Goal: Task Accomplishment & Management: Manage account settings

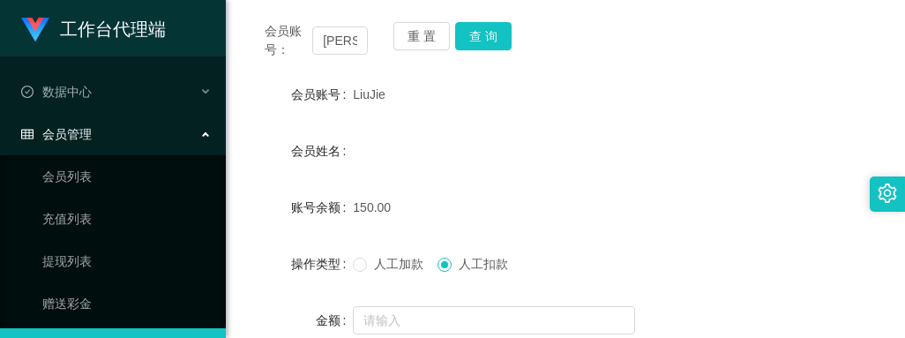
scroll to position [176, 0]
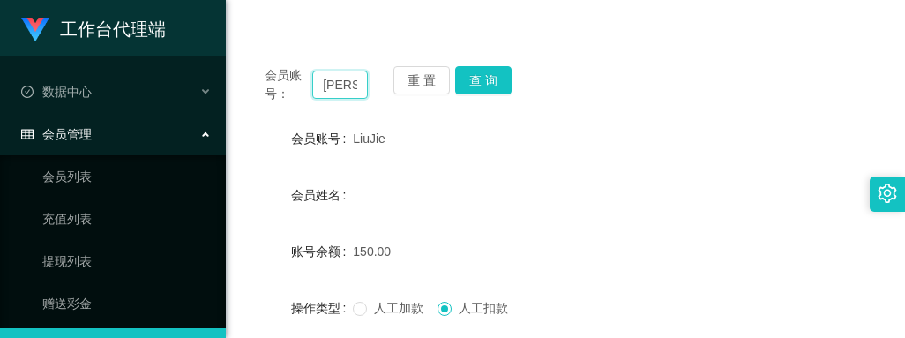
drag, startPoint x: 356, startPoint y: 86, endPoint x: 270, endPoint y: 83, distance: 86.5
click at [270, 83] on div "会员账号： [PERSON_NAME]" at bounding box center [316, 84] width 103 height 37
click at [489, 86] on button "查 询" at bounding box center [483, 80] width 56 height 28
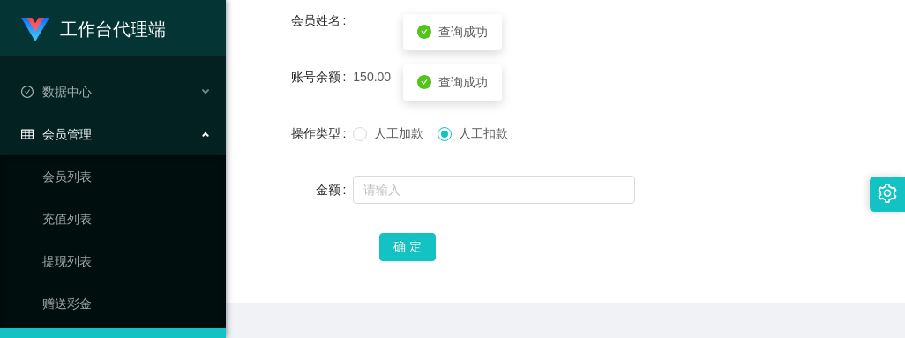
scroll to position [353, 0]
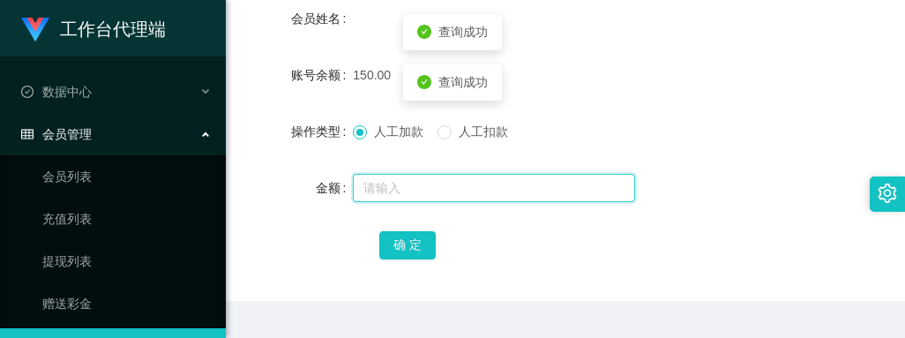
click at [406, 184] on input "text" at bounding box center [494, 188] width 282 height 28
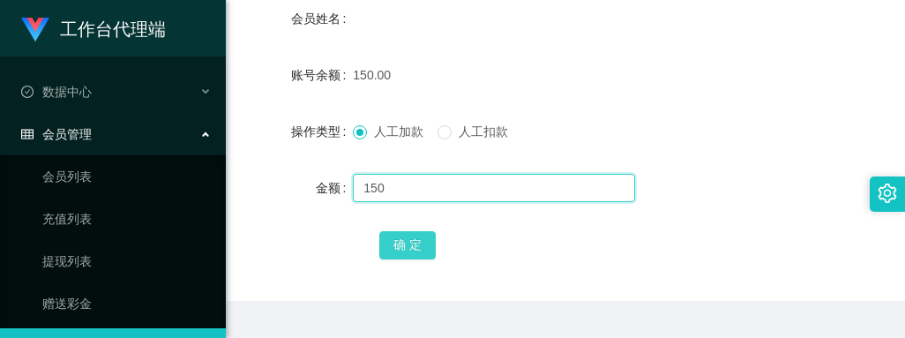
type input "150"
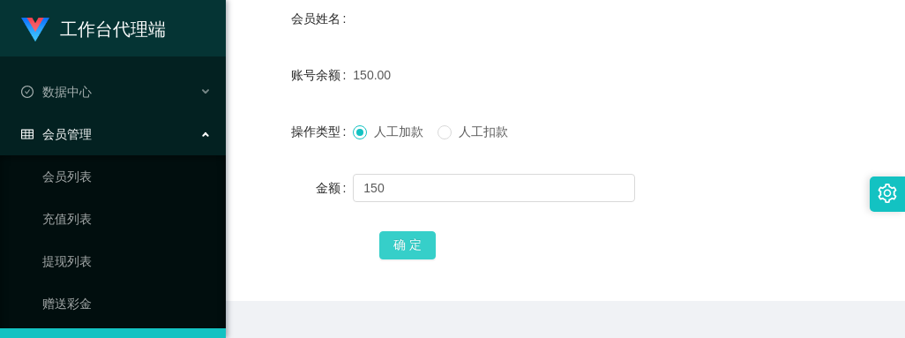
click at [420, 237] on button "确 定" at bounding box center [407, 245] width 56 height 28
click at [514, 66] on div "300.00" at bounding box center [538, 74] width 371 height 35
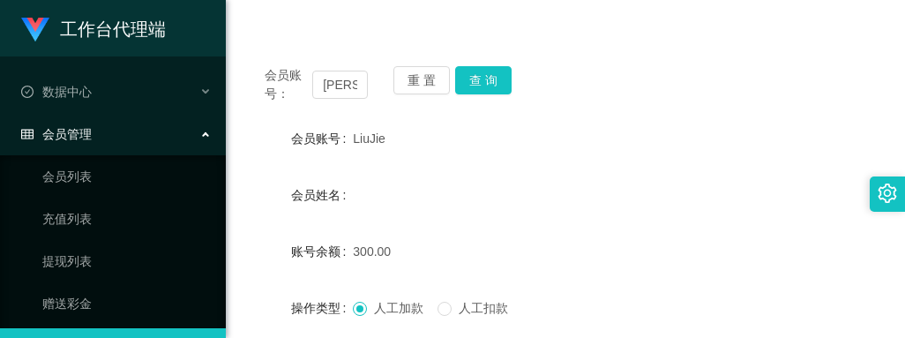
drag, startPoint x: 386, startPoint y: 138, endPoint x: 350, endPoint y: 144, distance: 36.7
click at [350, 144] on div "会员账号 [PERSON_NAME]" at bounding box center [565, 138] width 637 height 35
copy div "会员账号 [PERSON_NAME]"
click at [529, 192] on div "会员姓名" at bounding box center [565, 194] width 637 height 35
drag, startPoint x: 609, startPoint y: 176, endPoint x: 393, endPoint y: 106, distance: 227.4
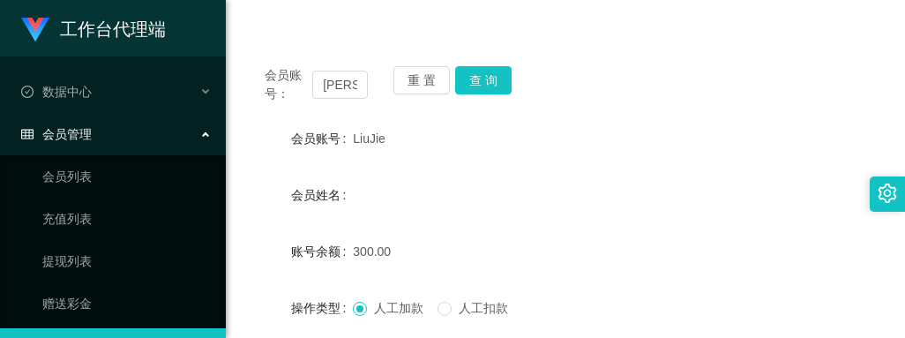
click at [609, 176] on form "会员账号 LiuJie 会员姓名 账号余额 300.00 操作类型 人工加款 人工扣款 金额 确 定" at bounding box center [565, 280] width 637 height 318
drag, startPoint x: 352, startPoint y: 82, endPoint x: 268, endPoint y: 83, distance: 83.8
click at [268, 83] on div "会员账号： [PERSON_NAME]" at bounding box center [316, 84] width 103 height 37
paste input "Tinkkl"
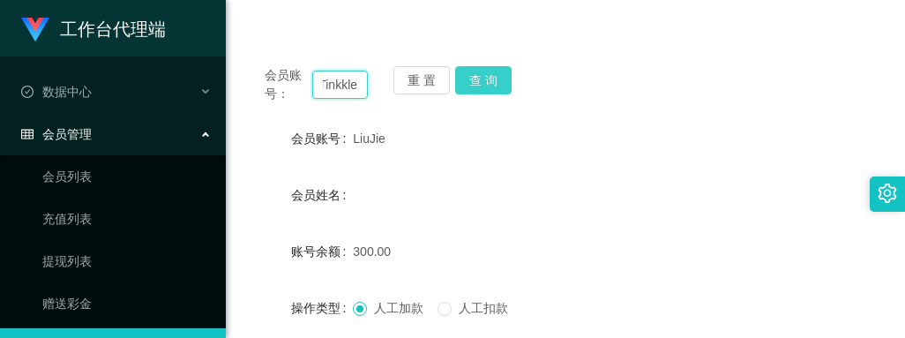
type input "Tinkkle"
click at [491, 85] on button "查 询" at bounding box center [483, 80] width 56 height 28
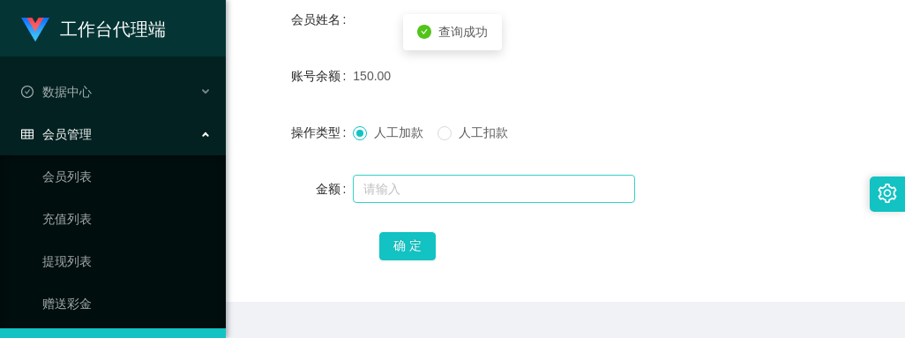
scroll to position [353, 0]
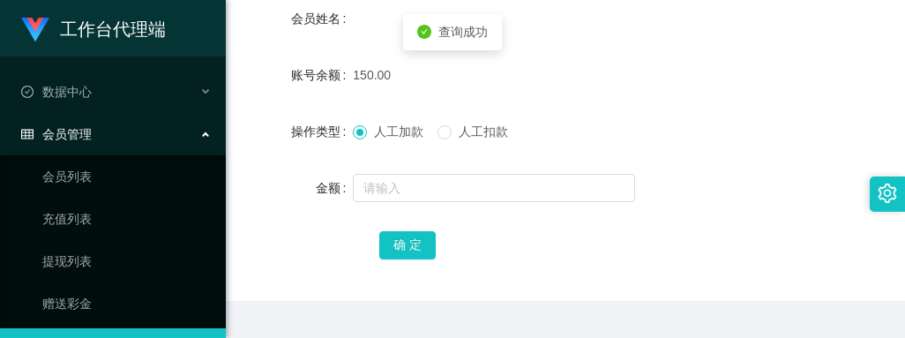
click at [458, 124] on span "人工扣款" at bounding box center [484, 131] width 64 height 14
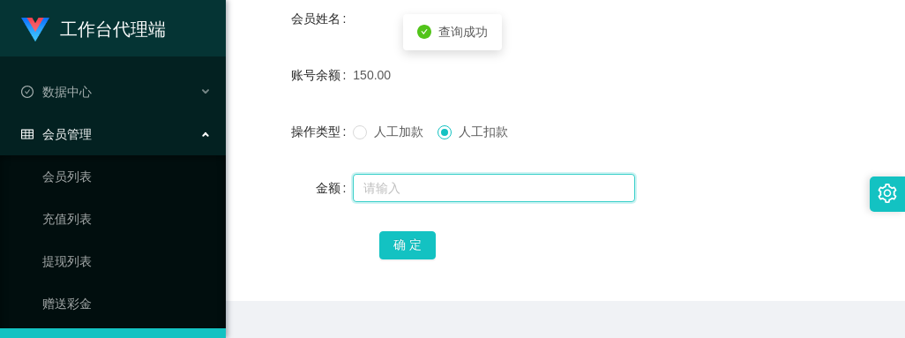
click at [399, 181] on input "text" at bounding box center [494, 188] width 282 height 28
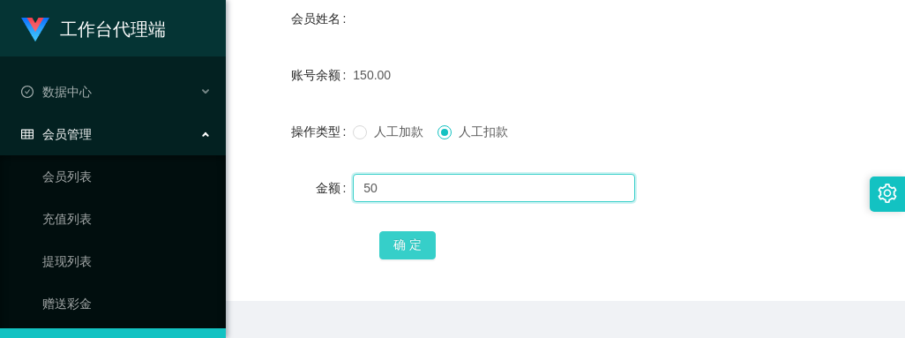
type input "50"
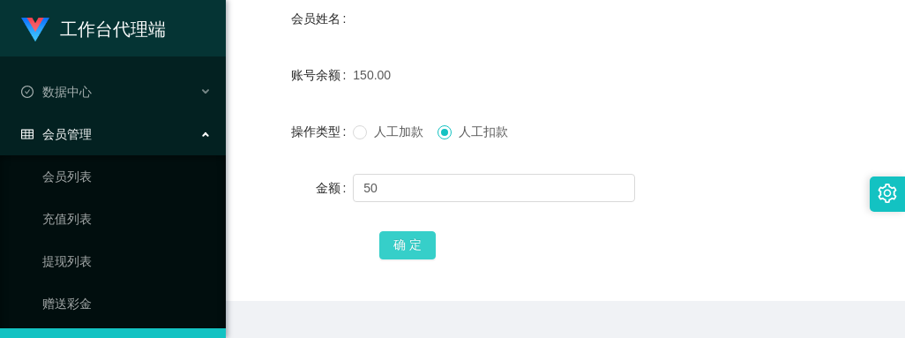
click at [409, 240] on button "确 定" at bounding box center [407, 245] width 56 height 28
click at [641, 50] on form "会员账号 Tinkkle 会员姓名 账号余额 100.00 操作类型 人工加款 人工扣款 金额 确 定" at bounding box center [565, 103] width 637 height 318
